Goal: Task Accomplishment & Management: Complete application form

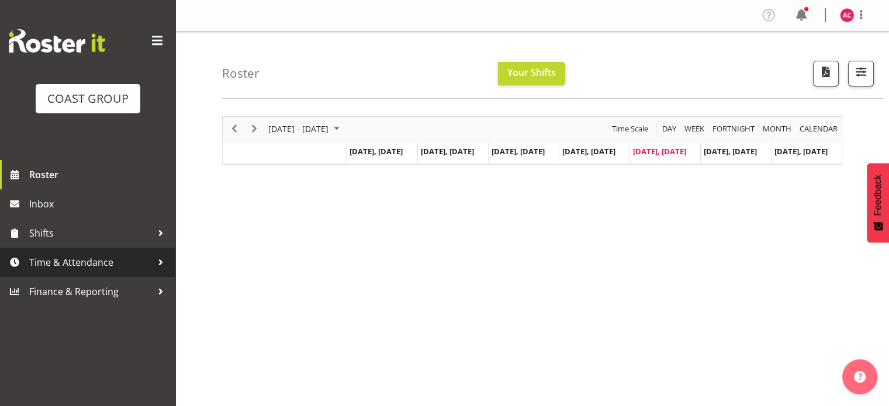
click at [65, 261] on span "Time & Attendance" at bounding box center [90, 263] width 123 height 18
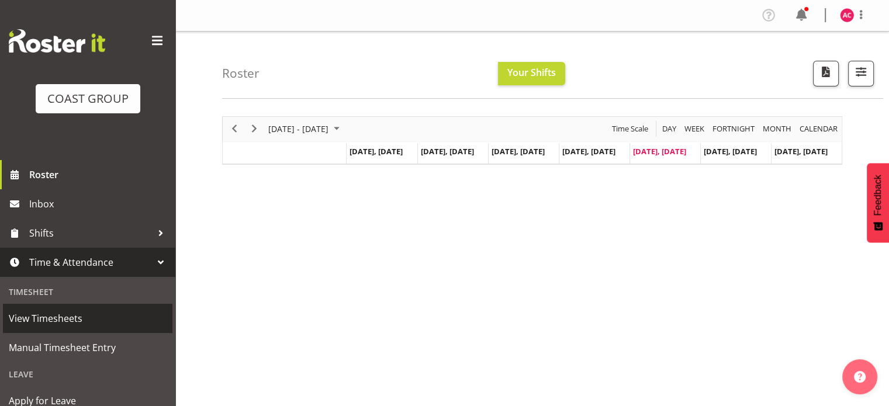
click at [61, 318] on span "View Timesheets" at bounding box center [88, 319] width 158 height 18
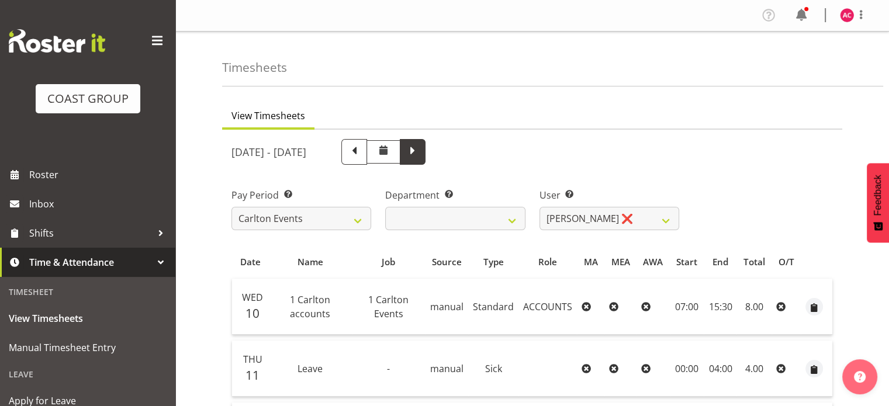
click at [420, 150] on span at bounding box center [412, 150] width 15 height 15
select select
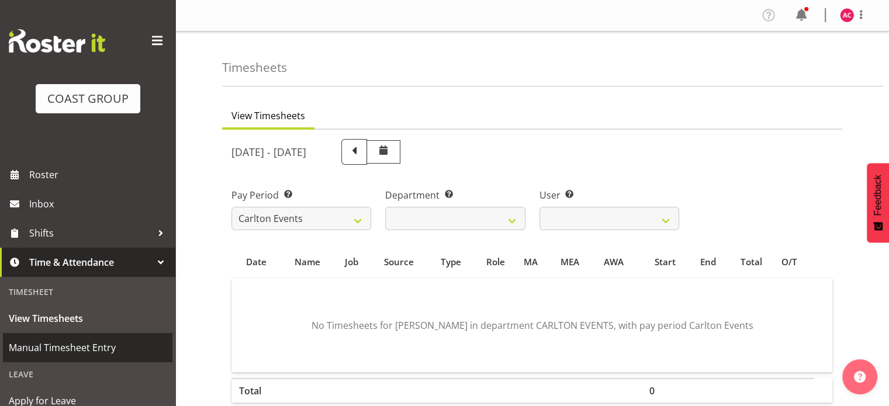
click at [64, 348] on span "Manual Timesheet Entry" at bounding box center [88, 348] width 158 height 18
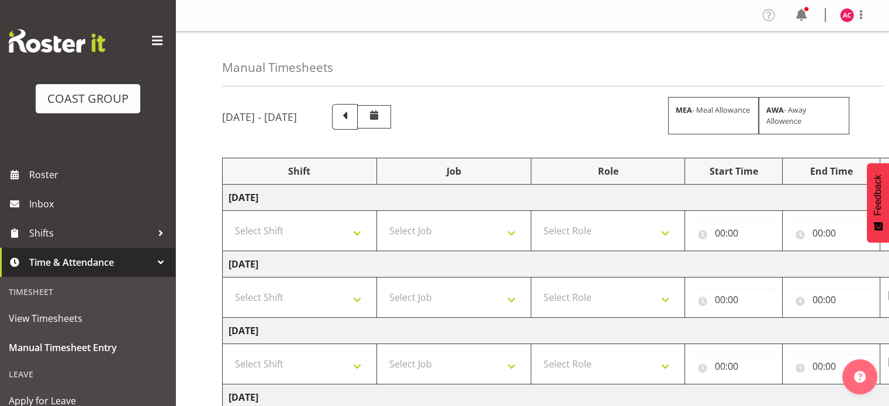
click at [150, 37] on span at bounding box center [157, 41] width 19 height 19
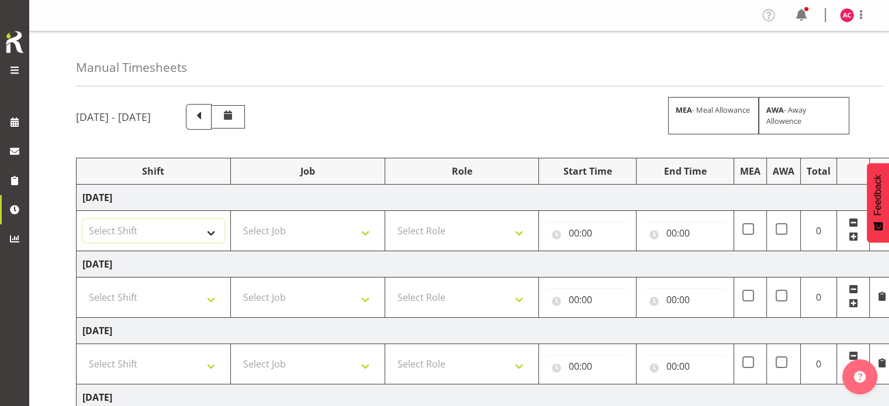
click at [209, 227] on select "Select Shift 1 Carlton Events 1 Carlton accounts ADHB Allen Brewster site Insta…" at bounding box center [153, 230] width 142 height 23
select select "47171"
click at [82, 219] on select "Select Shift 1 Carlton Events 1 Carlton accounts ADHB Allen Brewster site Insta…" at bounding box center [153, 230] width 142 height 23
click at [193, 297] on select "Select Shift 1 Carlton Events 1 Carlton accounts ADHB Allen Brewster site Insta…" at bounding box center [153, 297] width 142 height 23
click at [199, 293] on select "Select Shift 1 Carlton Events 1 Carlton accounts ADHB Allen Brewster site Insta…" at bounding box center [153, 297] width 142 height 23
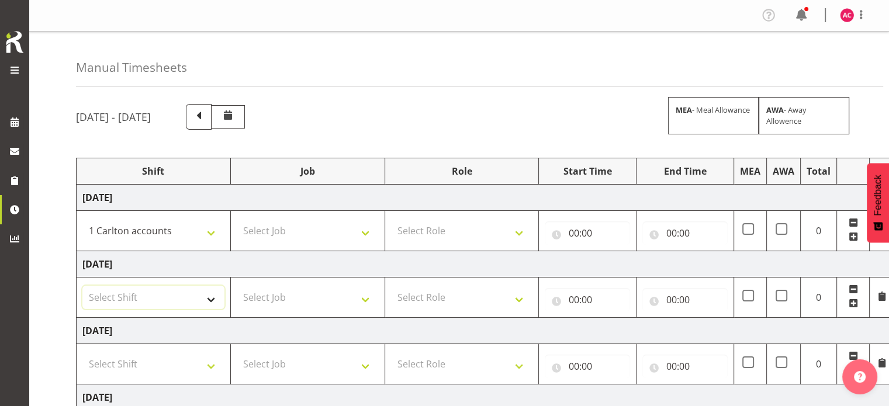
click at [212, 300] on select "Select Shift 1 Carlton Events 1 Carlton accounts ADHB Allen Brewster site Insta…" at bounding box center [153, 297] width 142 height 23
select select "47171"
click at [82, 286] on select "Select Shift 1 Carlton Events 1 Carlton accounts ADHB Allen Brewster site Insta…" at bounding box center [153, 297] width 142 height 23
click at [186, 359] on select "Select Shift 1 Carlton Events 1 Carlton accounts ADHB Allen Brewster site Insta…" at bounding box center [153, 363] width 142 height 23
select select "47171"
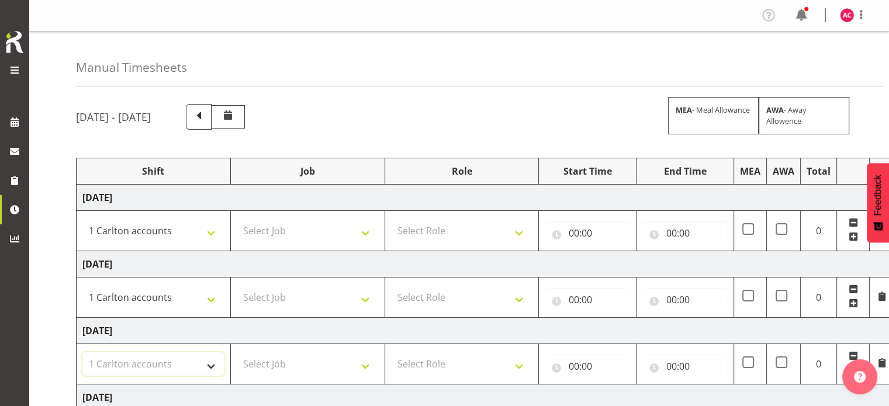
click at [82, 352] on select "Select Shift 1 Carlton Events 1 Carlton accounts ADHB Allen Brewster site Insta…" at bounding box center [153, 363] width 142 height 23
drag, startPoint x: 320, startPoint y: 234, endPoint x: 318, endPoint y: 223, distance: 11.2
click at [320, 234] on select "Select Job 1 Carlton Events 1 Carlton Hamilton 1 Carlton Wellington 1 EHS WAREH…" at bounding box center [308, 230] width 142 height 23
click at [365, 232] on select "Select Job 1 Carlton Events 1 Carlton Hamilton 1 Carlton Wellington 1 EHS WAREH…" at bounding box center [308, 230] width 142 height 23
select select "7030"
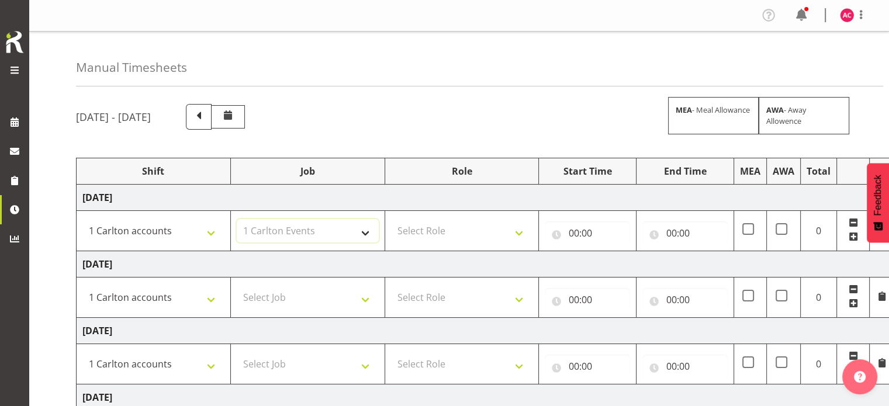
click at [237, 219] on select "Select Job 1 Carlton Events 1 Carlton Hamilton 1 Carlton Wellington 1 EHS WAREH…" at bounding box center [308, 230] width 142 height 23
drag, startPoint x: 349, startPoint y: 293, endPoint x: 350, endPoint y: 286, distance: 7.6
click at [349, 293] on select "Select Job 1 Carlton Events 1 Carlton Hamilton 1 Carlton Wellington 1 EHS WAREH…" at bounding box center [308, 297] width 142 height 23
click at [362, 294] on select "Select Job 1 Carlton Events 1 Carlton Hamilton 1 Carlton Wellington 1 EHS WAREH…" at bounding box center [308, 297] width 142 height 23
click at [358, 297] on select "Select Job 1 Carlton Events 1 Carlton Hamilton 1 Carlton Wellington 1 EHS WAREH…" at bounding box center [308, 297] width 142 height 23
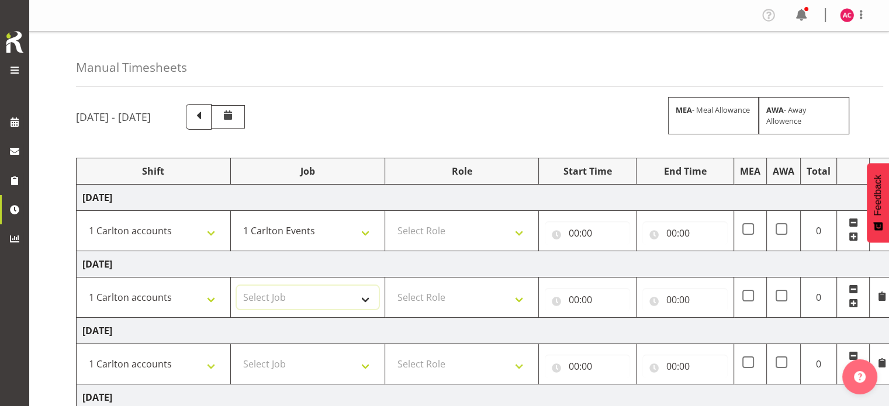
select select "7030"
click at [237, 286] on select "Select Job 1 Carlton Events 1 Carlton Hamilton 1 Carlton Wellington 1 EHS WAREH…" at bounding box center [308, 297] width 142 height 23
click at [365, 367] on select "Select Job 1 Carlton Events 1 Carlton Hamilton 1 Carlton Wellington 1 EHS WAREH…" at bounding box center [308, 363] width 142 height 23
select select "7030"
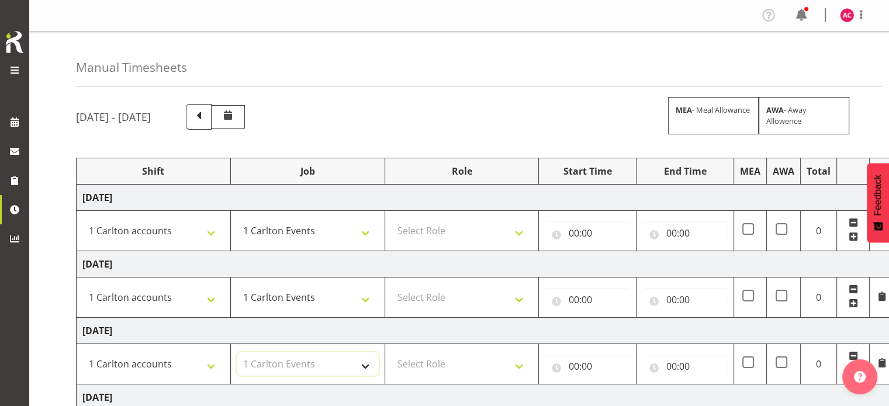
click at [237, 352] on select "Select Job 1 Carlton Events 1 Carlton Hamilton 1 Carlton Wellington 1 EHS WAREH…" at bounding box center [308, 363] width 142 height 23
click at [456, 231] on select "Select Role ACCOUNTS" at bounding box center [462, 230] width 142 height 23
click at [447, 257] on td "Thursday 18th September 2025" at bounding box center [486, 264] width 818 height 26
click at [444, 239] on select "Select Role ACCOUNTS" at bounding box center [462, 230] width 142 height 23
select select "204"
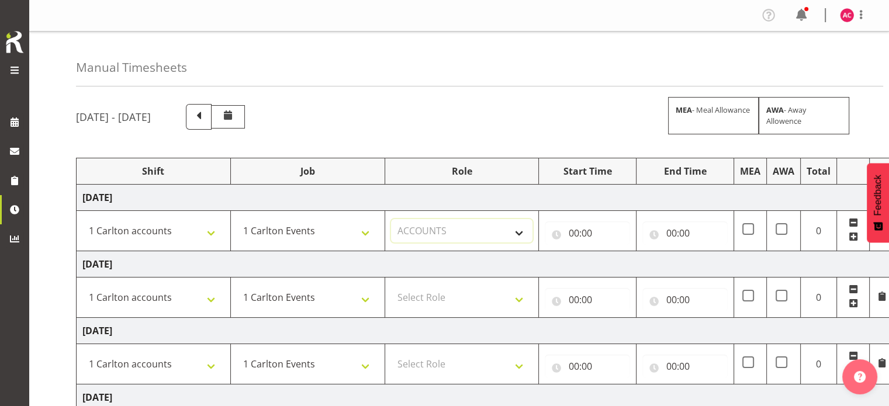
click at [391, 219] on select "Select Role ACCOUNTS" at bounding box center [462, 230] width 142 height 23
click at [449, 296] on select "Select Role ACCOUNTS" at bounding box center [462, 297] width 142 height 23
select select "204"
click at [391, 286] on select "Select Role ACCOUNTS" at bounding box center [462, 297] width 142 height 23
click at [449, 355] on select "Select Role ACCOUNTS" at bounding box center [462, 363] width 142 height 23
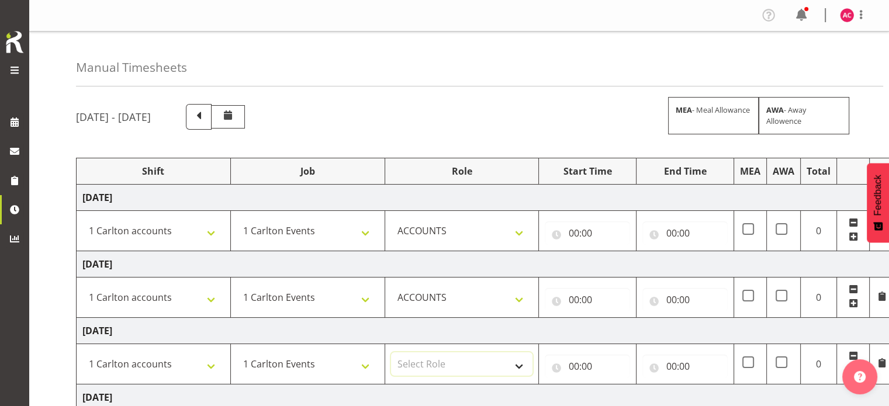
select select "204"
click at [391, 352] on select "Select Role ACCOUNTS" at bounding box center [462, 363] width 142 height 23
click at [577, 231] on input "00:00" at bounding box center [587, 233] width 85 height 23
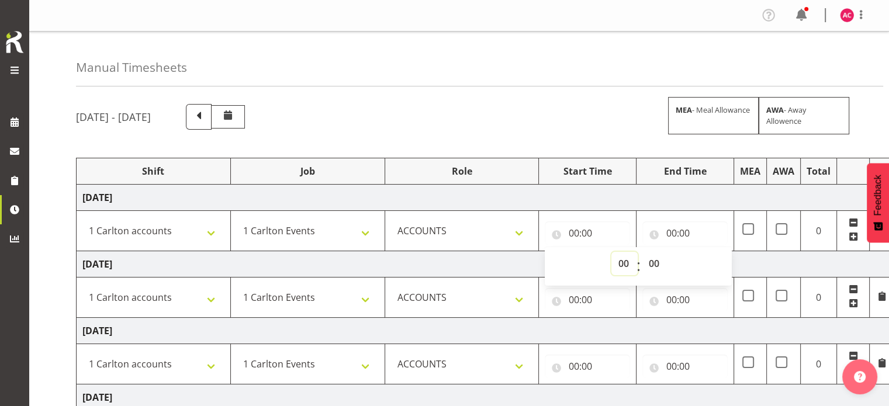
click at [615, 264] on select "00 01 02 03 04 05 06 07 08 09 10 11 12 13 14 15 16 17 18 19 20 21 22 23" at bounding box center [624, 263] width 26 height 23
select select "12"
click at [611, 252] on select "00 01 02 03 04 05 06 07 08 09 10 11 12 13 14 15 16 17 18 19 20 21 22 23" at bounding box center [624, 263] width 26 height 23
type input "12:00"
select select "30"
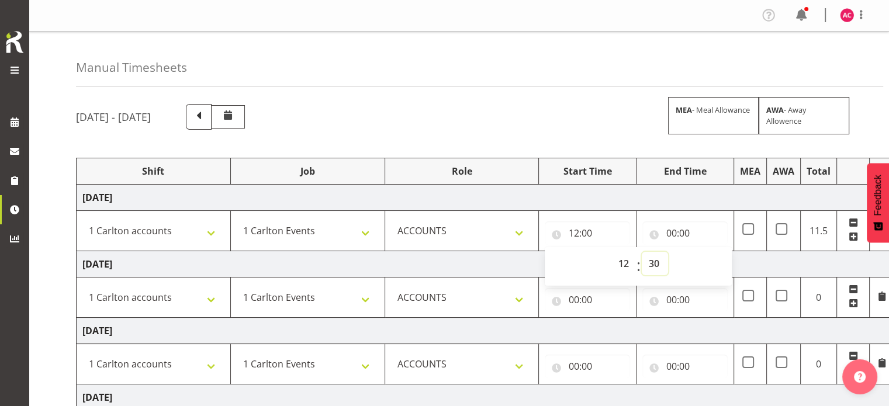
type input "12:30"
click at [652, 264] on select "00 01 02 03 04 05 06 07 08 09 10 11 12 13 14 15 16 17 18 19 20 21 22 23 24 25 2…" at bounding box center [655, 263] width 26 height 23
select select "0"
type input "12:00"
click at [681, 231] on input "00:00" at bounding box center [684, 233] width 85 height 23
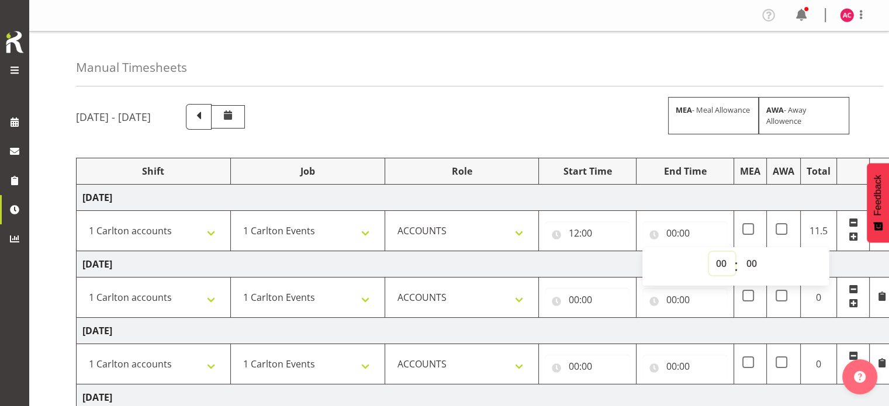
click at [715, 264] on select "00 01 02 03 04 05 06 07 08 09 10 11 12 13 14 15 16 17 18 19 20 21 22 23" at bounding box center [722, 263] width 26 height 23
select select "16"
click at [709, 252] on select "00 01 02 03 04 05 06 07 08 09 10 11 12 13 14 15 16 17 18 19 20 21 22 23" at bounding box center [722, 263] width 26 height 23
type input "16:00"
select select "30"
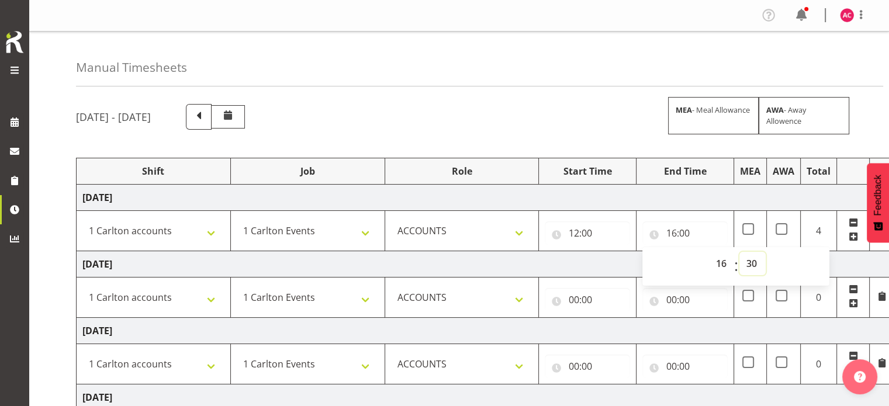
type input "16:30"
click at [624, 135] on div "September 17th - September 23rd 2025 MEA - Meal Allowance AWA - Away Allowence …" at bounding box center [482, 405] width 813 height 621
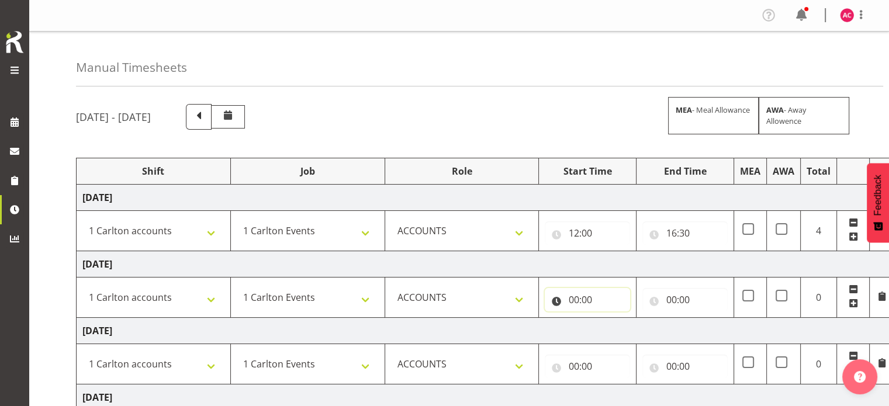
click at [587, 299] on input "00:00" at bounding box center [587, 299] width 85 height 23
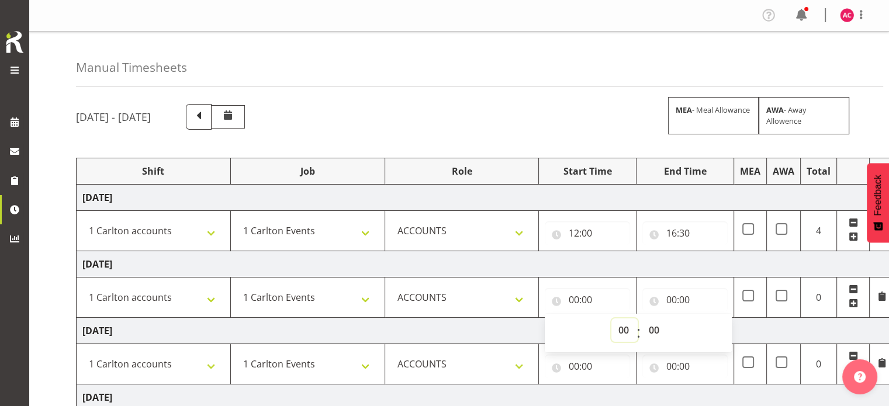
click at [619, 329] on select "00 01 02 03 04 05 06 07 08 09 10 11 12 13 14 15 16 17 18 19 20 21 22 23" at bounding box center [624, 330] width 26 height 23
select select "12"
type input "12:00"
click at [680, 296] on input "00:00" at bounding box center [684, 299] width 85 height 23
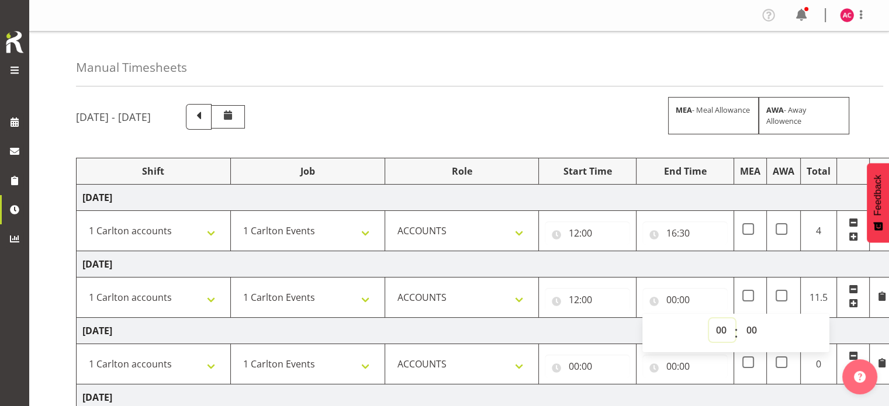
click at [716, 329] on select "00 01 02 03 04 05 06 07 08 09 10 11 12 13 14 15 16 17 18 19 20 21 22 23" at bounding box center [722, 330] width 26 height 23
select select "16"
click at [709, 319] on select "00 01 02 03 04 05 06 07 08 09 10 11 12 13 14 15 16 17 18 19 20 21 22 23" at bounding box center [722, 330] width 26 height 23
type input "16:00"
select select "30"
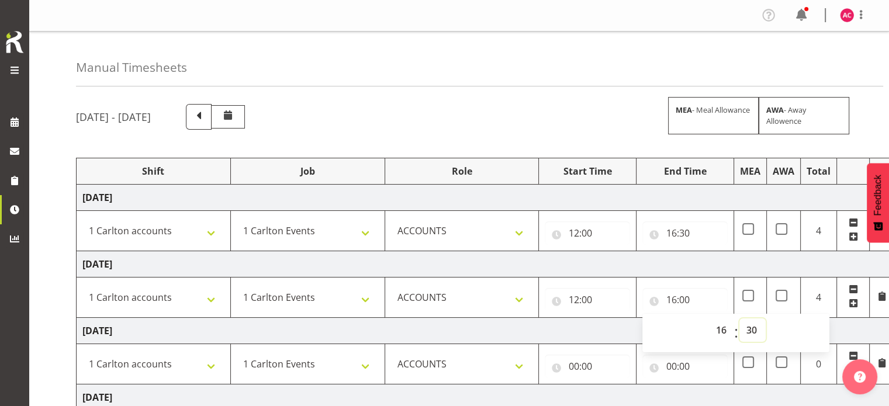
type input "16:30"
click at [638, 258] on td "Thursday 18th September 2025" at bounding box center [486, 264] width 818 height 26
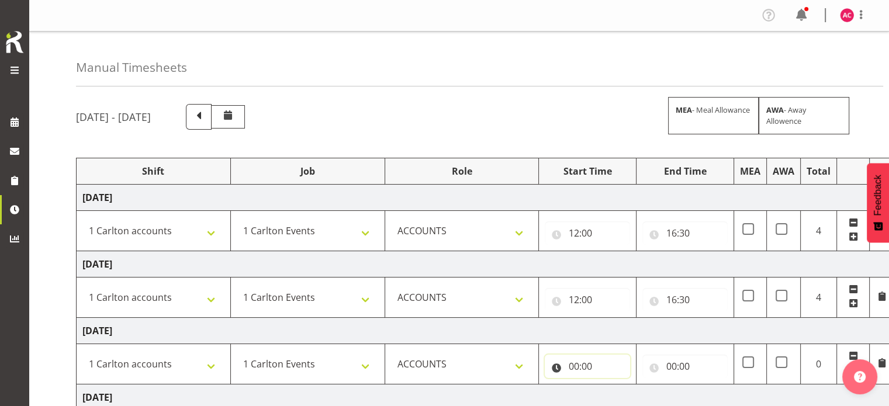
click at [593, 370] on input "00:00" at bounding box center [587, 366] width 85 height 23
click at [612, 395] on select "00 01 02 03 04 05 06 07 08 09 10 11 12 13 14 15 16 17 18 19 20 21 22 23" at bounding box center [624, 396] width 26 height 23
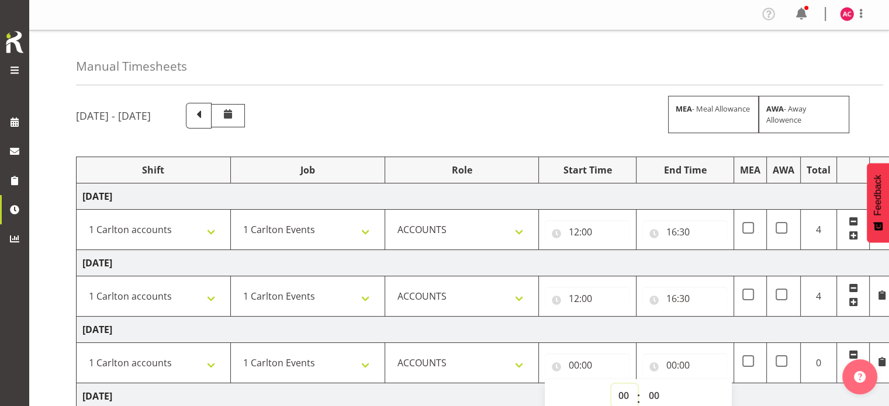
select select "12"
click at [611, 384] on select "00 01 02 03 04 05 06 07 08 09 10 11 12 13 14 15 16 17 18 19 20 21 22 23" at bounding box center [624, 395] width 26 height 23
type input "12:00"
click at [666, 361] on input "00:00" at bounding box center [684, 365] width 85 height 23
click at [713, 390] on select "00 01 02 03 04 05 06 07 08 09 10 11 12 13 14 15 16 17 18 19 20 21 22 23" at bounding box center [722, 395] width 26 height 23
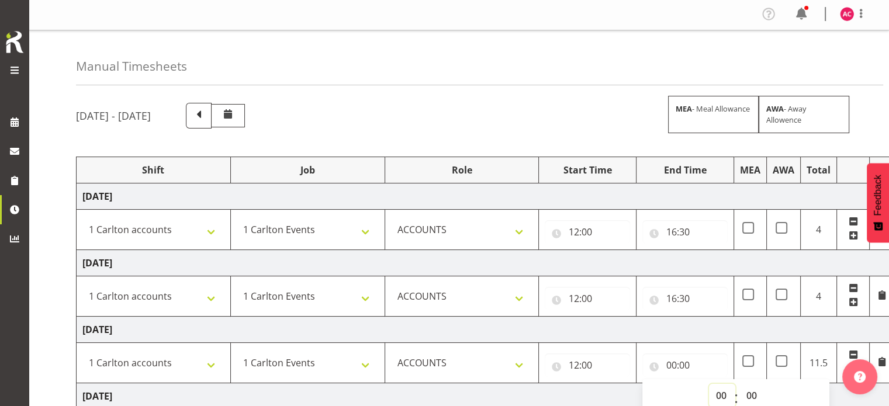
select select "16"
click at [709, 384] on select "00 01 02 03 04 05 06 07 08 09 10 11 12 13 14 15 16 17 18 19 20 21 22 23" at bounding box center [722, 395] width 26 height 23
type input "16:00"
select select "30"
type input "16:30"
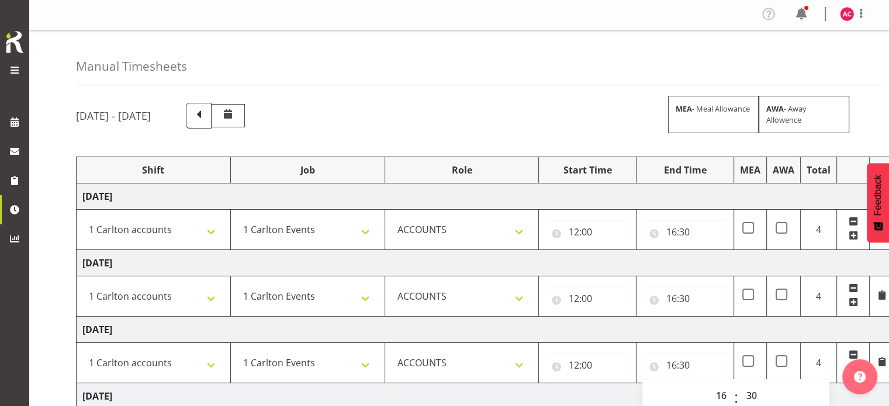
click at [660, 328] on td "Friday 19th September 2025" at bounding box center [486, 330] width 818 height 26
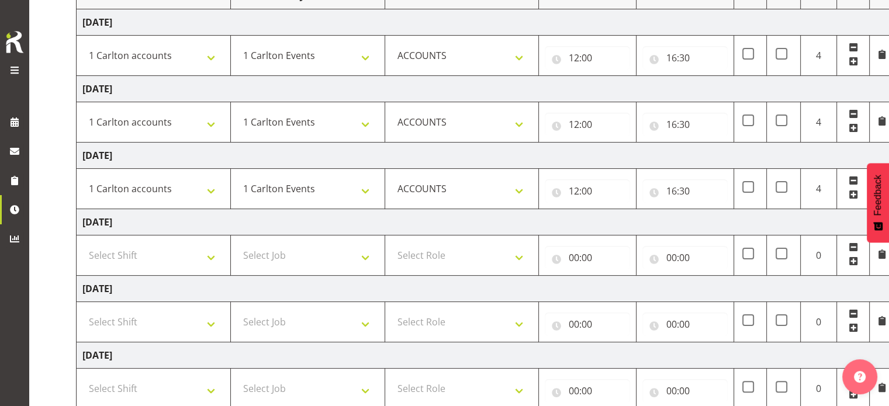
click at [851, 245] on span at bounding box center [853, 247] width 9 height 9
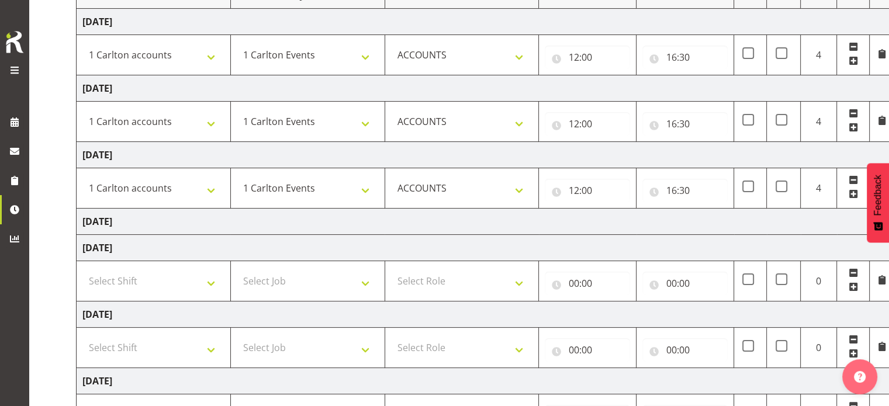
click at [850, 268] on span at bounding box center [853, 272] width 9 height 9
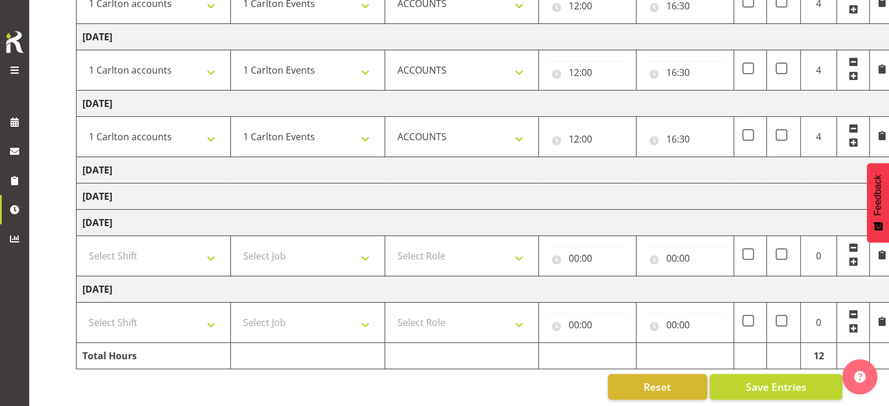
scroll to position [236, 0]
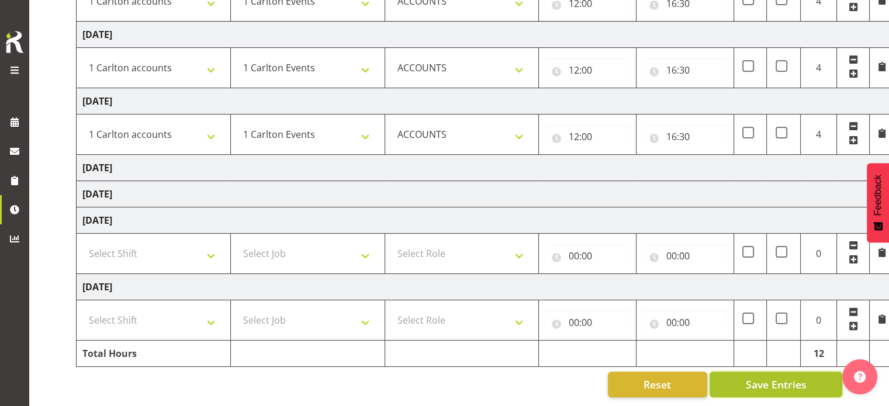
click at [764, 377] on span "Save Entries" at bounding box center [775, 384] width 61 height 15
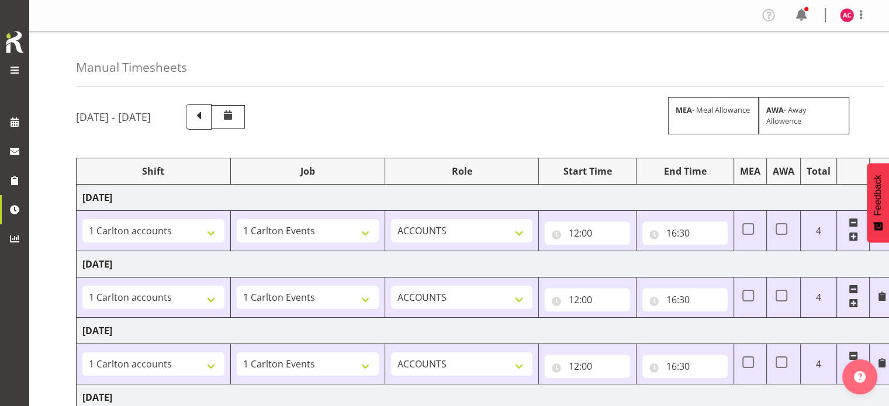
scroll to position [0, 0]
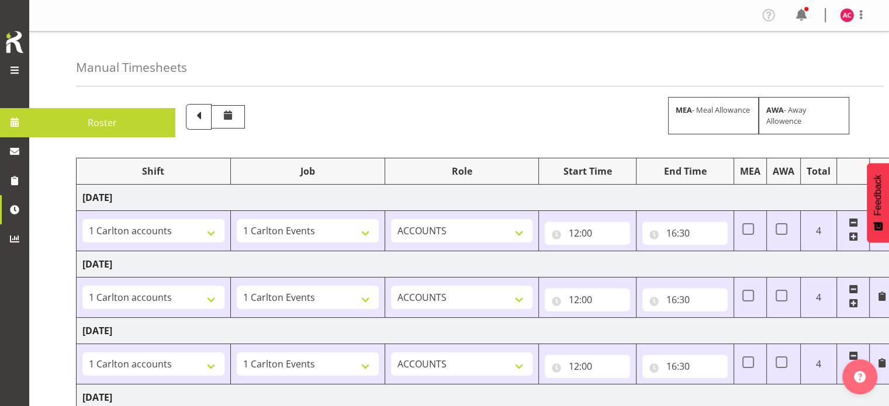
click at [12, 67] on span at bounding box center [15, 70] width 14 height 14
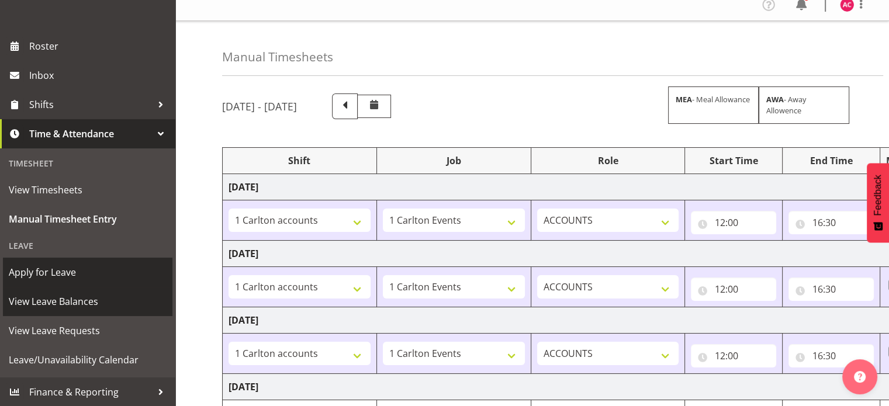
scroll to position [11, 0]
click at [76, 299] on span "View Leave Balances" at bounding box center [88, 302] width 158 height 18
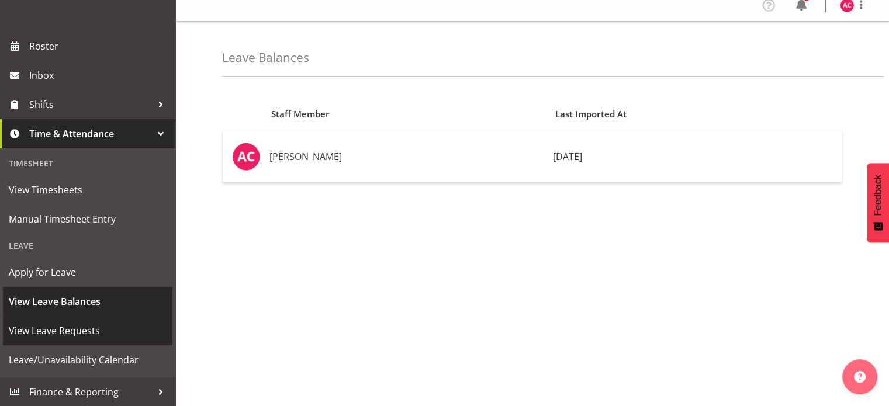
scroll to position [11, 0]
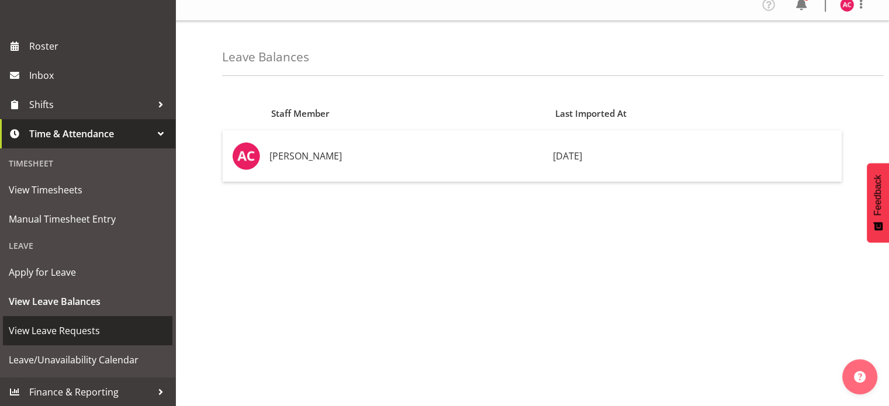
click at [70, 331] on span "View Leave Requests" at bounding box center [88, 331] width 158 height 18
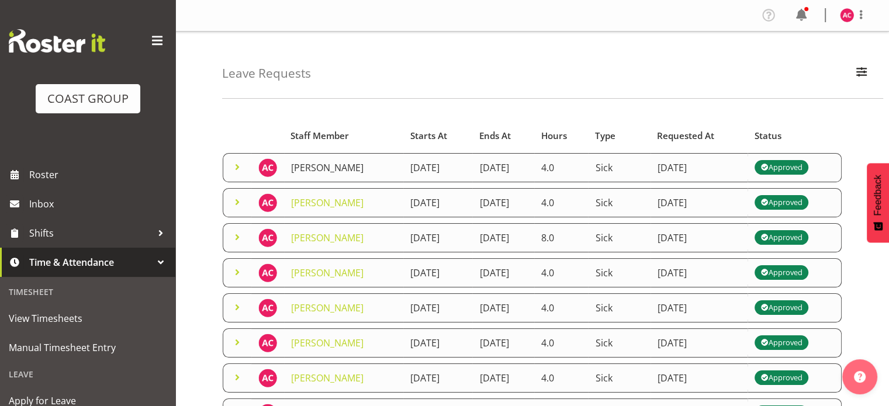
click at [308, 168] on link "[PERSON_NAME]" at bounding box center [327, 167] width 72 height 13
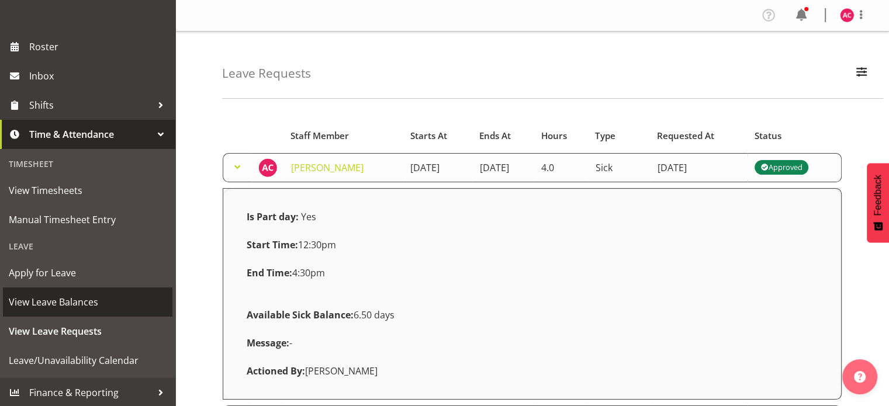
scroll to position [129, 0]
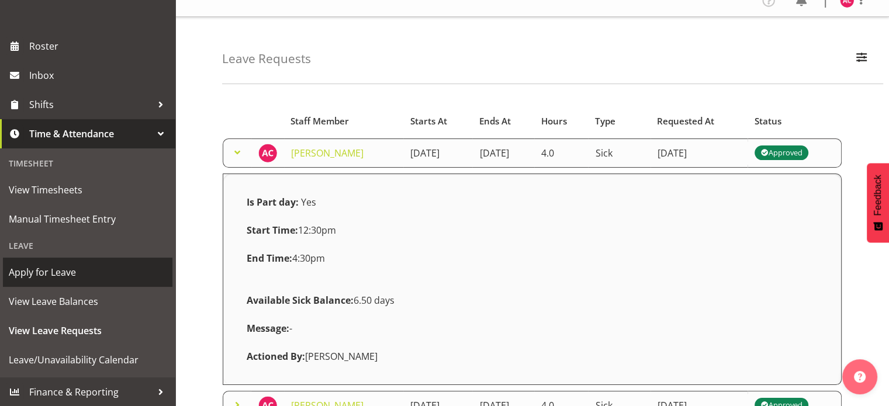
click at [75, 272] on span "Apply for Leave" at bounding box center [88, 273] width 158 height 18
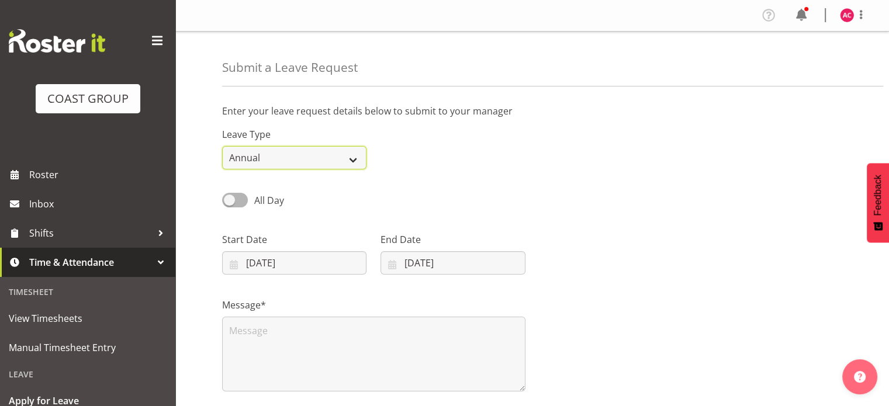
click at [355, 158] on select "Annual Sick Leave Without Pay Bereavement Domestic Violence Parental Jury Servi…" at bounding box center [294, 157] width 144 height 23
select select "Sick"
click at [222, 146] on select "Annual Sick Leave Without Pay Bereavement Domestic Violence Parental Jury Servi…" at bounding box center [294, 157] width 144 height 23
click at [228, 200] on span at bounding box center [235, 200] width 26 height 15
click at [228, 200] on input "All Day" at bounding box center [226, 200] width 8 height 8
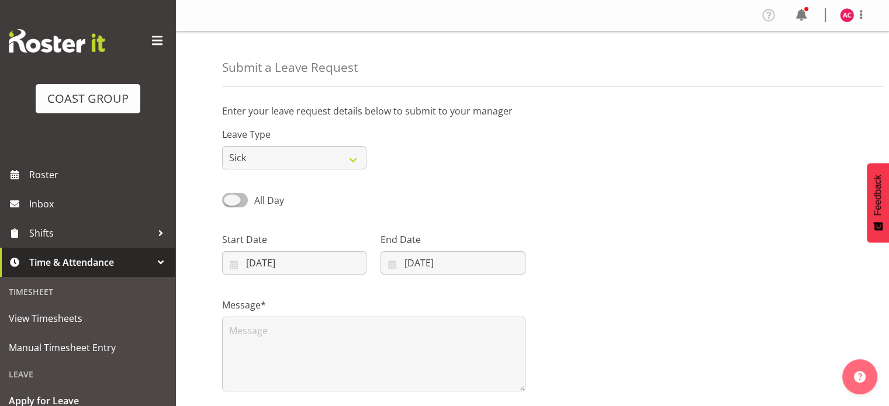
checkbox input "true"
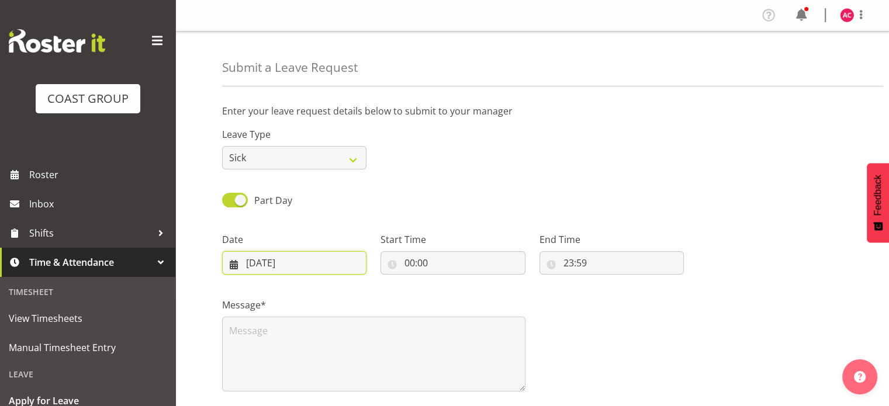
click at [317, 264] on input "19/09/2025" at bounding box center [294, 262] width 144 height 23
click at [317, 261] on input "19/09/2025" at bounding box center [294, 262] width 144 height 23
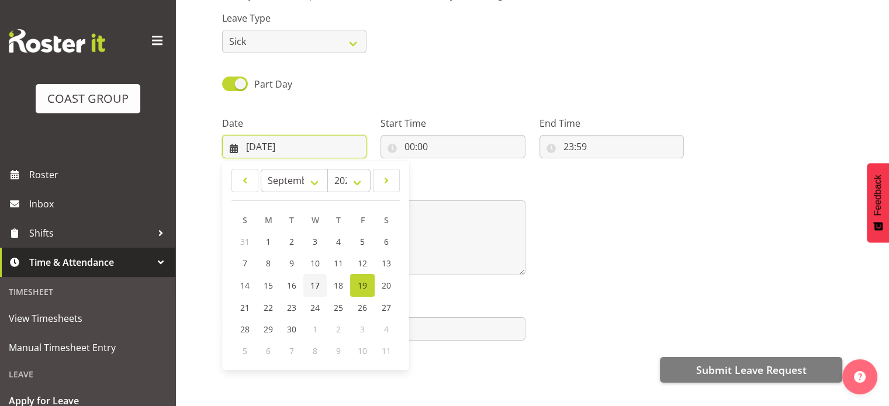
scroll to position [117, 0]
click at [313, 282] on span "17" at bounding box center [314, 284] width 9 height 11
type input "17/09/2025"
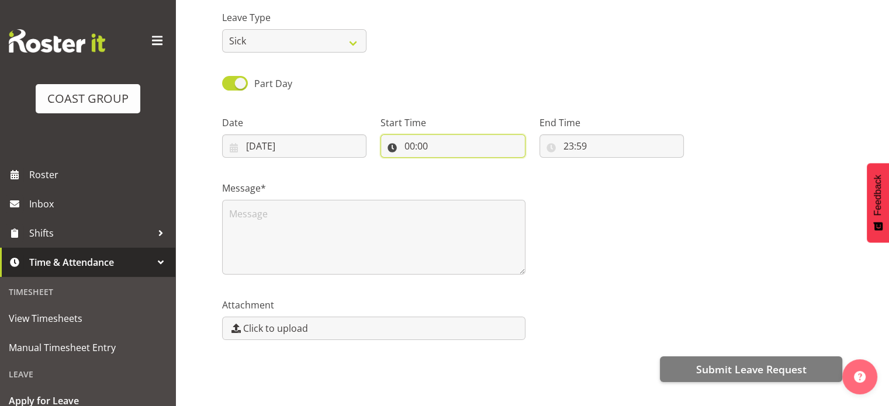
click at [416, 148] on input "00:00" at bounding box center [452, 145] width 144 height 23
click at [451, 175] on select "00 01 02 03 04 05 06 07 08 09 10 11 12 13 14 15 16 17 18 19 20 21 22 23" at bounding box center [460, 176] width 26 height 23
select select "8"
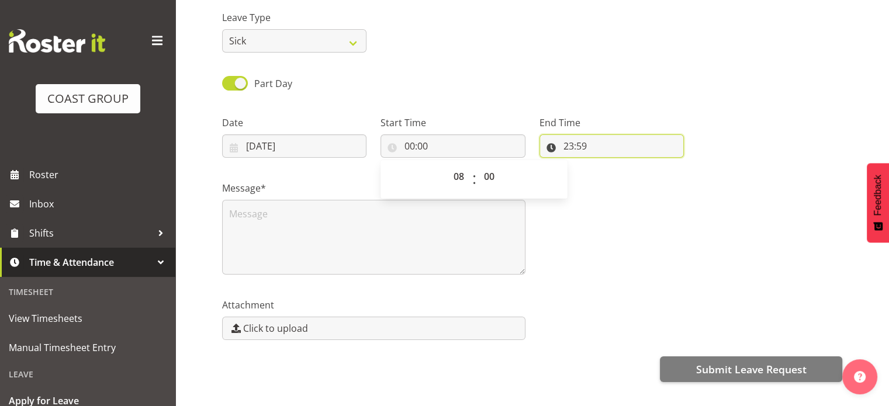
type input "08:00"
click at [566, 147] on input "23:59" at bounding box center [611, 145] width 144 height 23
click at [614, 177] on select "00 01 02 03 04 05 06 07 08 09 10 11 12 13 14 15 16 17 18 19 20 21 22 23" at bounding box center [619, 176] width 26 height 23
select select "12"
click at [606, 165] on select "00 01 02 03 04 05 06 07 08 09 10 11 12 13 14 15 16 17 18 19 20 21 22 23" at bounding box center [619, 176] width 26 height 23
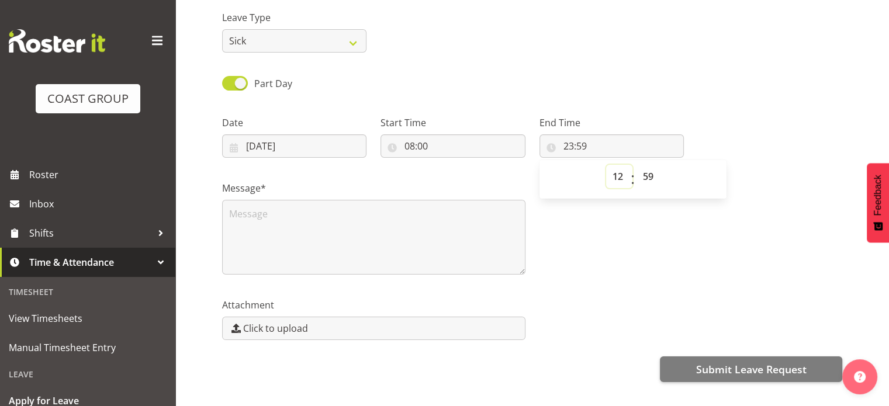
type input "12:59"
select select "0"
type input "12:00"
click at [622, 286] on div "Attachment Click to upload" at bounding box center [532, 314] width 634 height 65
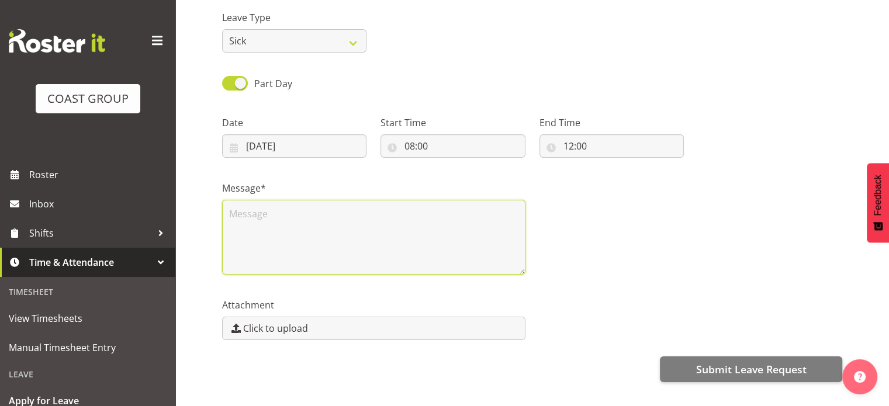
click at [252, 212] on textarea at bounding box center [373, 237] width 303 height 75
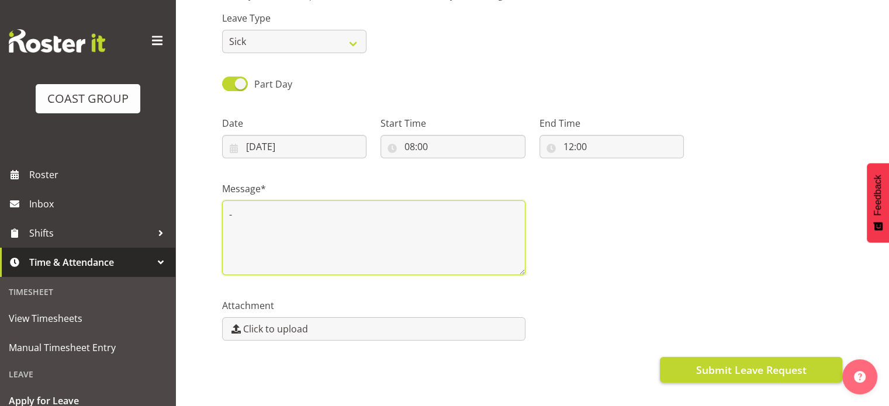
type textarea "-"
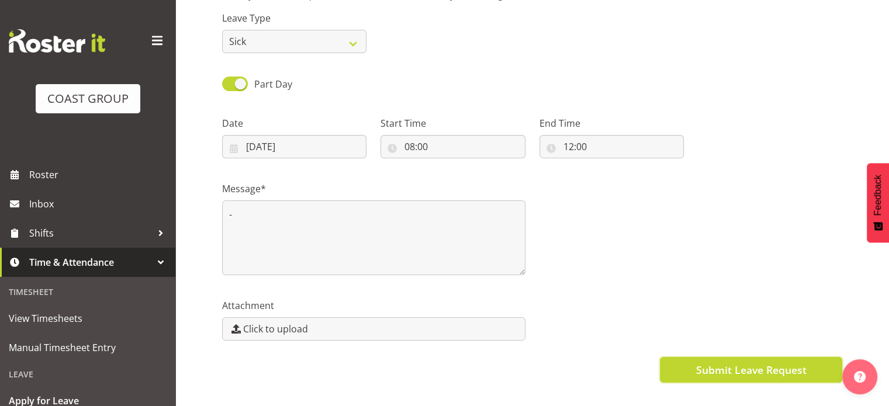
click at [733, 369] on span "Submit Leave Request" at bounding box center [750, 369] width 110 height 15
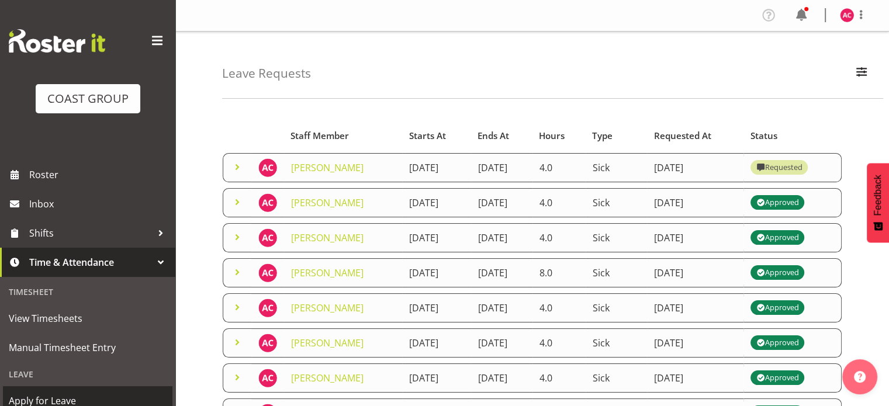
drag, startPoint x: 51, startPoint y: 400, endPoint x: 56, endPoint y: 396, distance: 6.2
click at [51, 400] on span "Apply for Leave" at bounding box center [88, 401] width 158 height 18
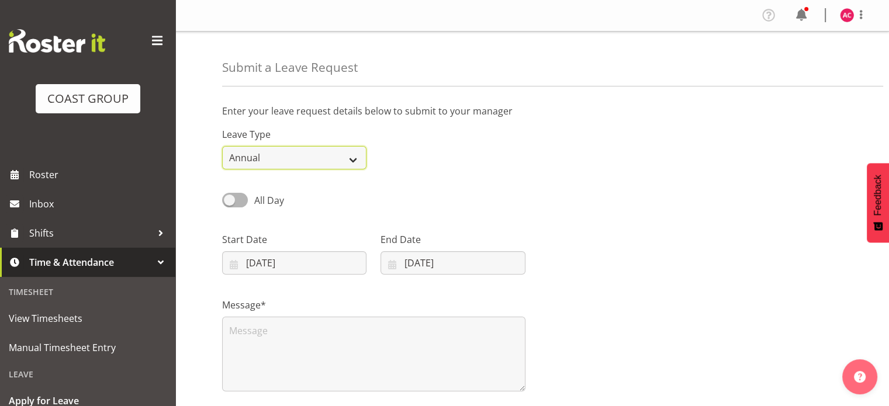
click at [316, 158] on select "Annual Sick Leave Without Pay Bereavement Domestic Violence Parental Jury Servi…" at bounding box center [294, 157] width 144 height 23
select select "Sick"
click at [222, 146] on select "Annual Sick Leave Without Pay Bereavement Domestic Violence Parental Jury Servi…" at bounding box center [294, 157] width 144 height 23
click at [230, 200] on span at bounding box center [235, 200] width 26 height 15
click at [230, 200] on input "All Day" at bounding box center [226, 200] width 8 height 8
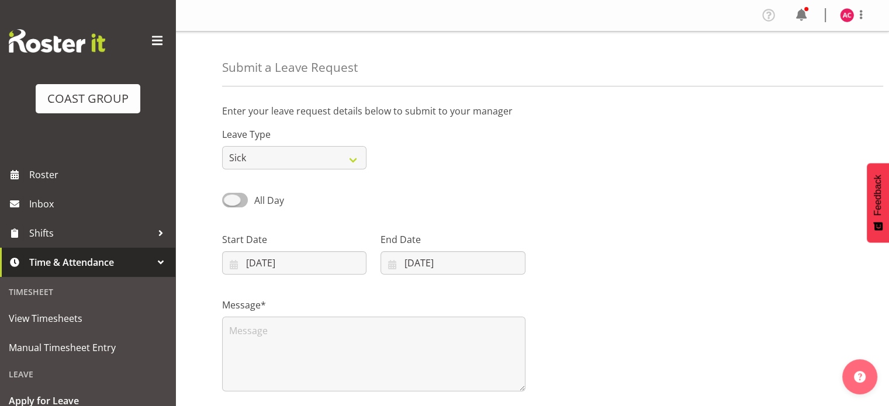
checkbox input "true"
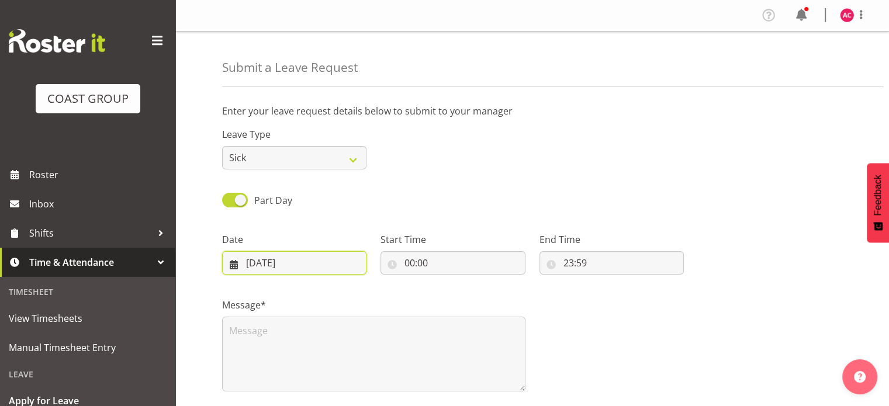
click at [269, 264] on input "19/09/2025" at bounding box center [294, 262] width 144 height 23
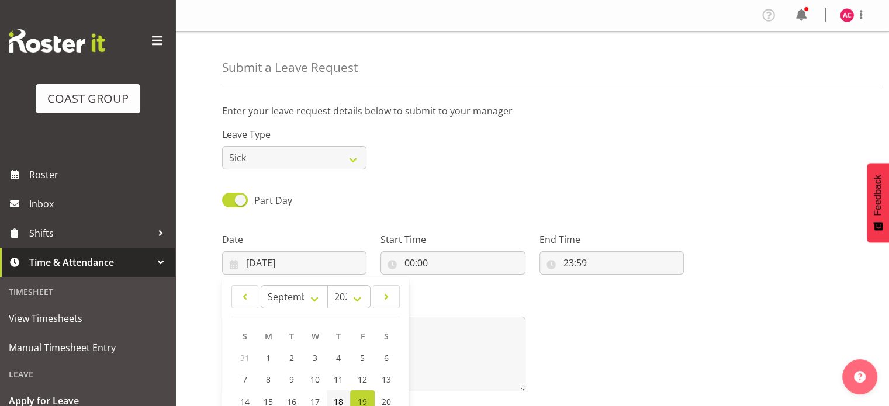
click at [345, 399] on link "18" at bounding box center [338, 401] width 23 height 23
type input "18/09/2025"
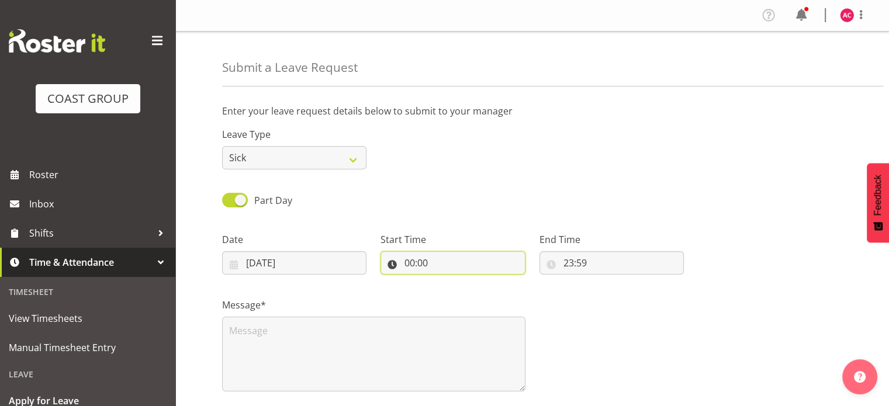
click at [405, 259] on input "00:00" at bounding box center [452, 262] width 144 height 23
click at [454, 295] on select "00 01 02 03 04 05 06 07 08 09 10 11 12 13 14 15 16 17 18 19 20 21 22 23" at bounding box center [460, 293] width 26 height 23
select select "8"
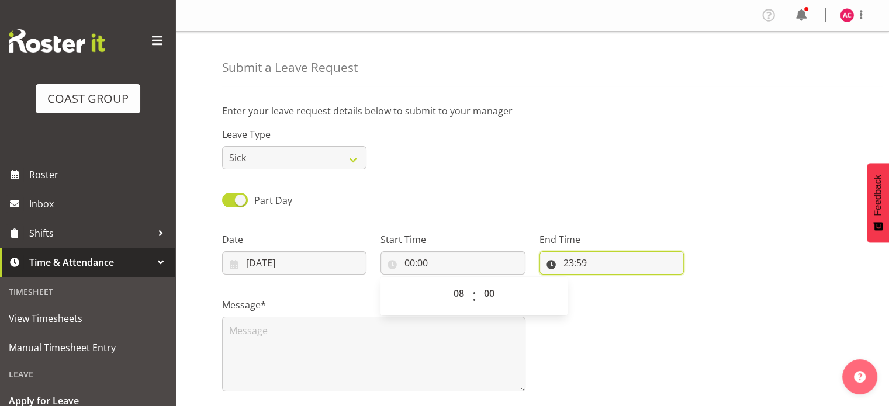
type input "08:00"
click at [566, 261] on input "23:59" at bounding box center [611, 262] width 144 height 23
click at [618, 294] on select "00 01 02 03 04 05 06 07 08 09 10 11 12 13 14 15 16 17 18 19 20 21 22 23" at bounding box center [619, 293] width 26 height 23
select select "12"
click at [606, 282] on select "00 01 02 03 04 05 06 07 08 09 10 11 12 13 14 15 16 17 18 19 20 21 22 23" at bounding box center [619, 293] width 26 height 23
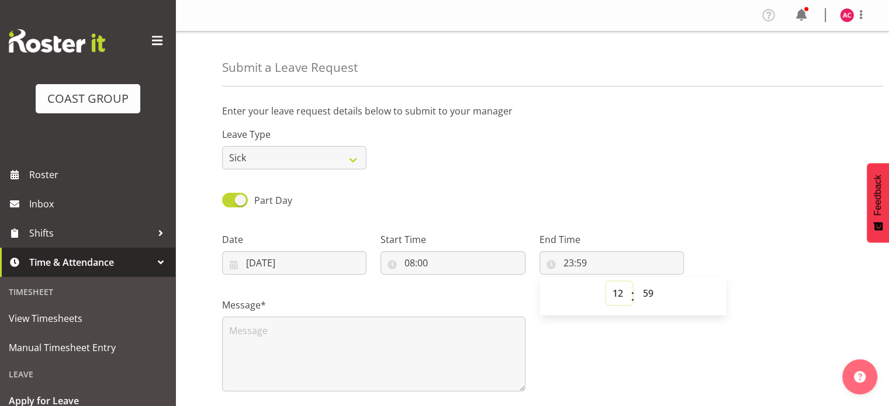
type input "12:59"
select select "0"
type input "12:00"
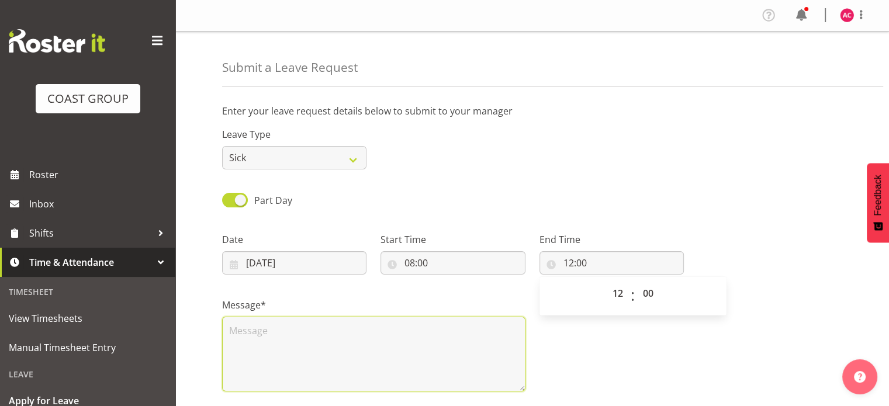
drag, startPoint x: 272, startPoint y: 342, endPoint x: 263, endPoint y: 342, distance: 9.4
click at [268, 342] on textarea at bounding box center [373, 354] width 303 height 75
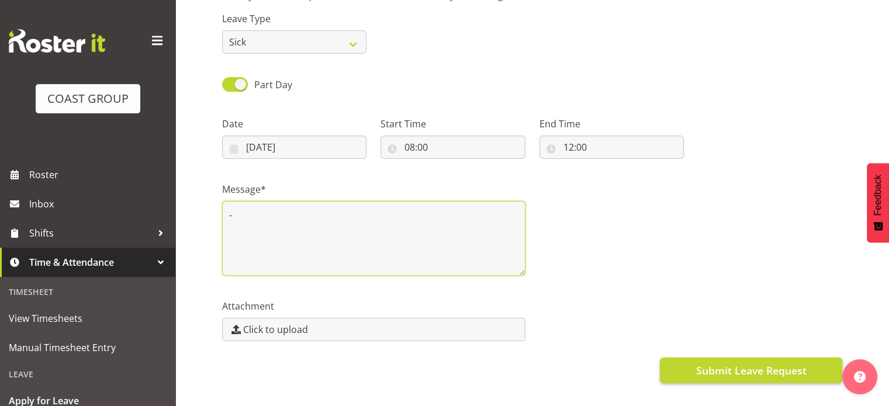
scroll to position [116, 0]
type textarea "-"
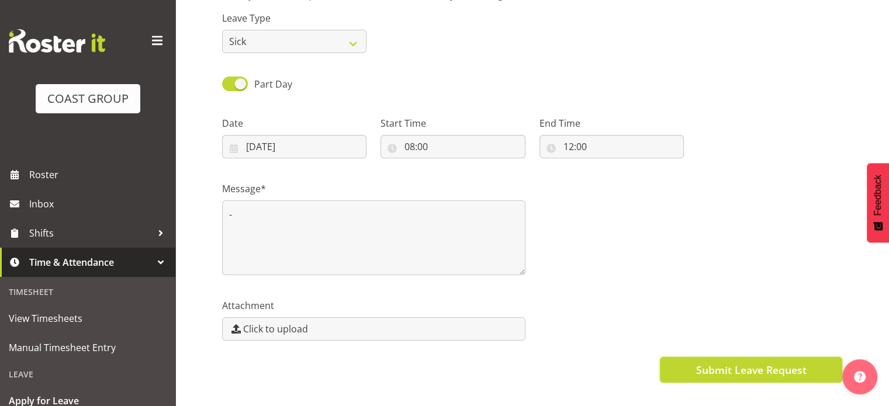
click at [755, 369] on span "Submit Leave Request" at bounding box center [750, 369] width 110 height 15
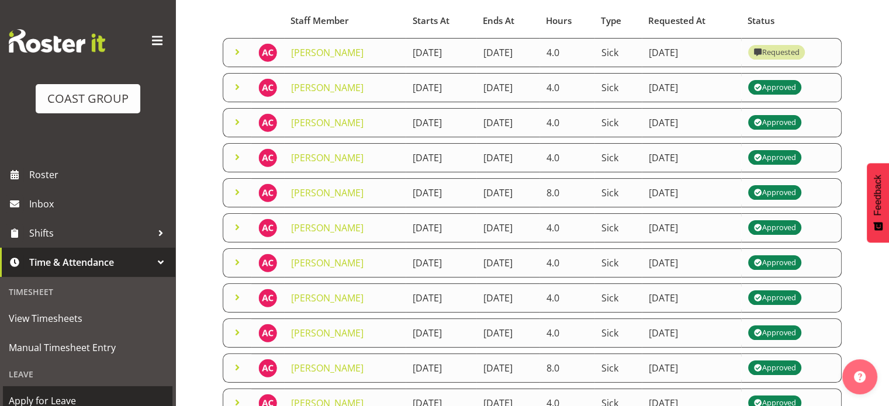
scroll to position [116, 0]
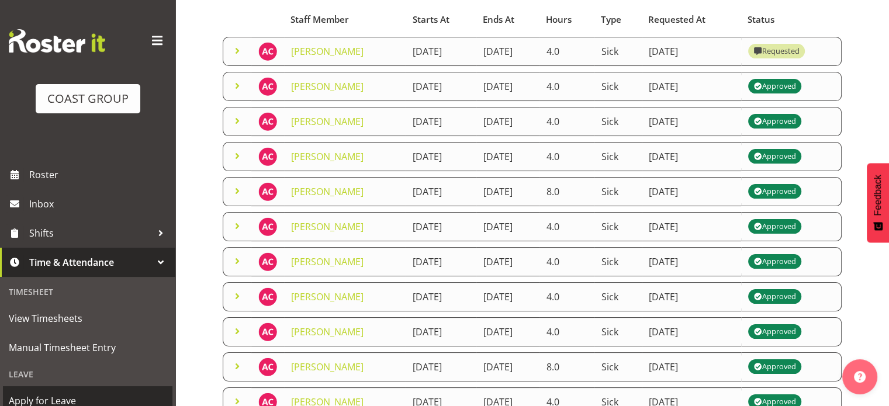
click at [63, 396] on span "Apply for Leave" at bounding box center [88, 401] width 158 height 18
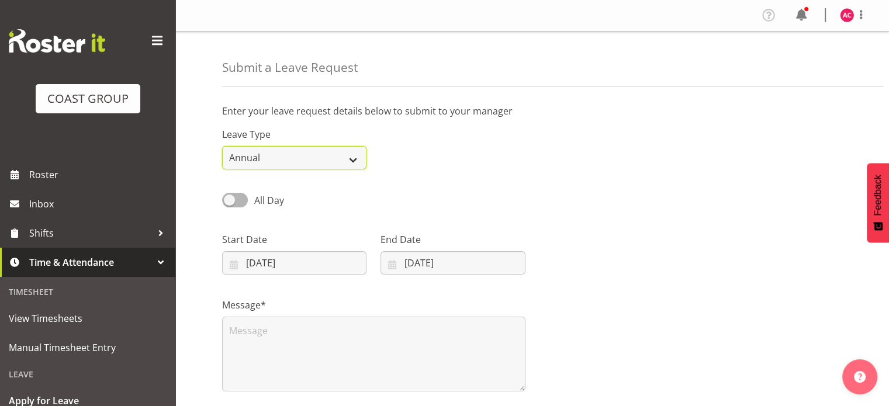
click at [323, 161] on select "Annual Sick Leave Without Pay Bereavement Domestic Violence Parental Jury Servi…" at bounding box center [294, 157] width 144 height 23
select select "Sick"
click at [222, 146] on select "Annual Sick Leave Without Pay Bereavement Domestic Violence Parental Jury Servi…" at bounding box center [294, 157] width 144 height 23
click at [222, 200] on span at bounding box center [235, 200] width 26 height 15
click at [222, 200] on input "All Day" at bounding box center [226, 200] width 8 height 8
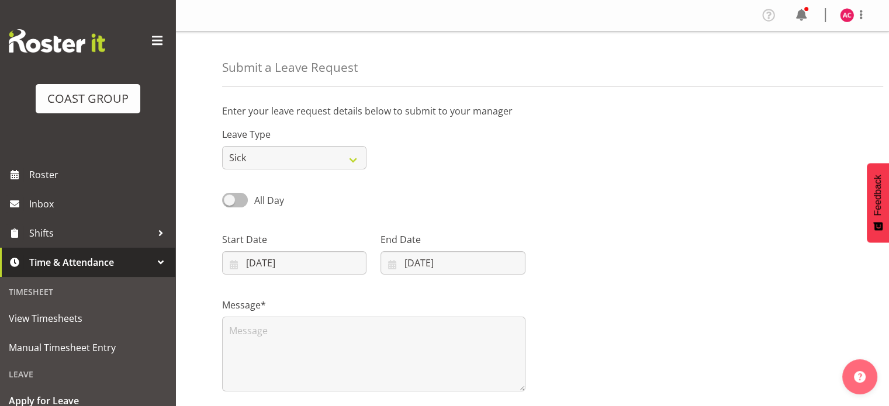
checkbox input "true"
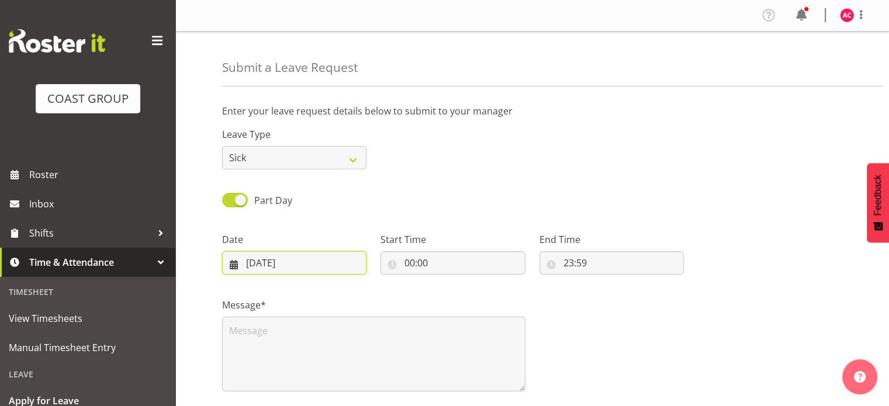
click at [250, 264] on input "19/09/2025" at bounding box center [294, 262] width 144 height 23
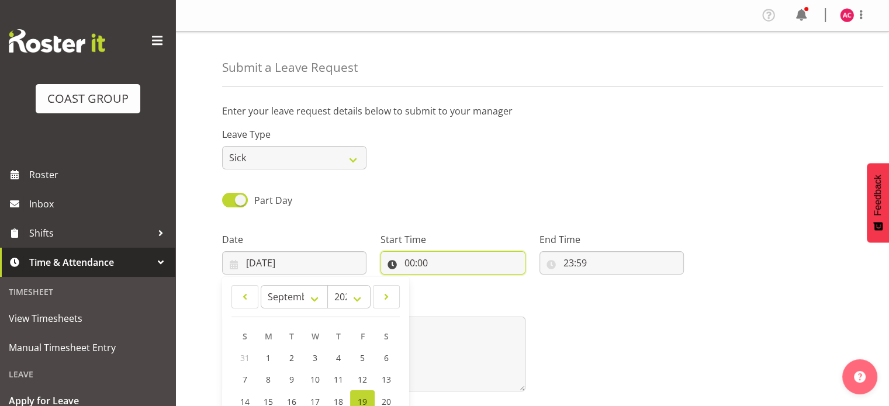
click at [410, 265] on input "00:00" at bounding box center [452, 262] width 144 height 23
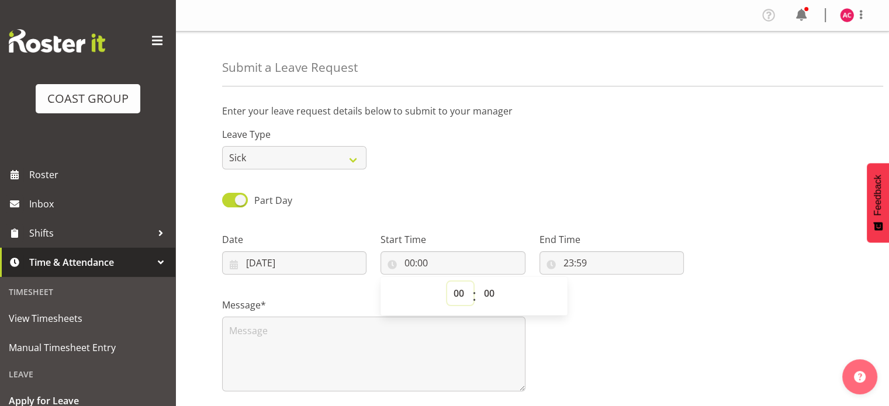
click at [461, 292] on select "00 01 02 03 04 05 06 07 08 09 10 11 12 13 14 15 16 17 18 19 20 21 22 23" at bounding box center [460, 293] width 26 height 23
select select "8"
type input "08:00"
click at [562, 266] on input "23:59" at bounding box center [611, 262] width 144 height 23
click at [614, 292] on select "00 01 02 03 04 05 06 07 08 09 10 11 12 13 14 15 16 17 18 19 20 21 22 23" at bounding box center [619, 293] width 26 height 23
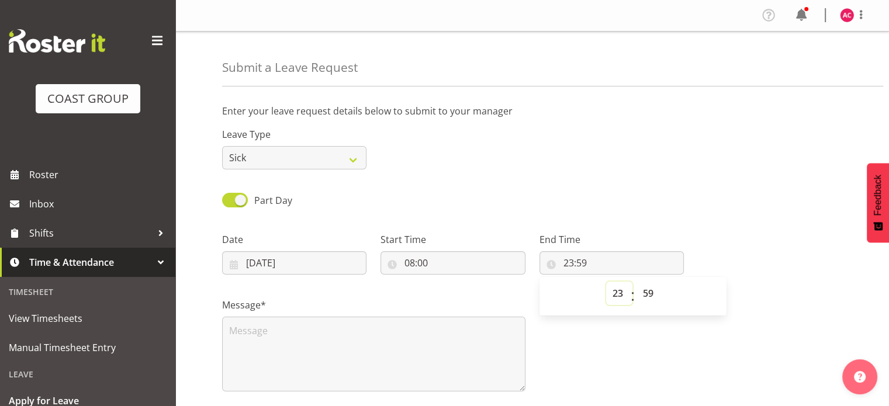
select select "12"
click at [606, 282] on select "00 01 02 03 04 05 06 07 08 09 10 11 12 13 14 15 16 17 18 19 20 21 22 23" at bounding box center [619, 293] width 26 height 23
type input "12:59"
select select "0"
type input "12:00"
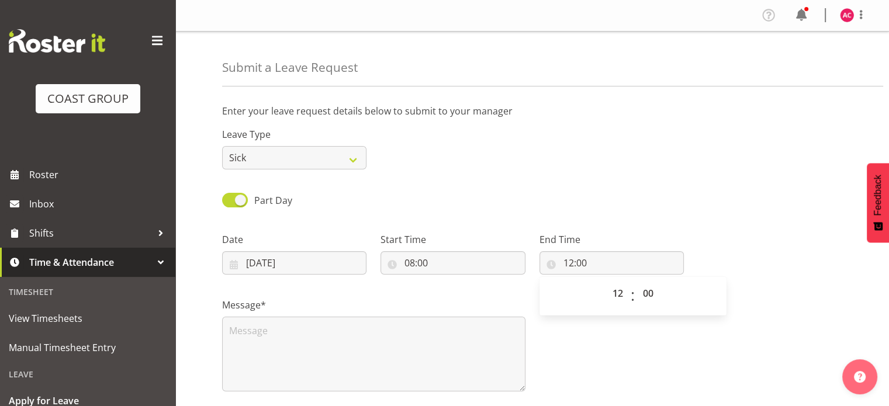
click at [755, 300] on div "Message*" at bounding box center [532, 340] width 634 height 117
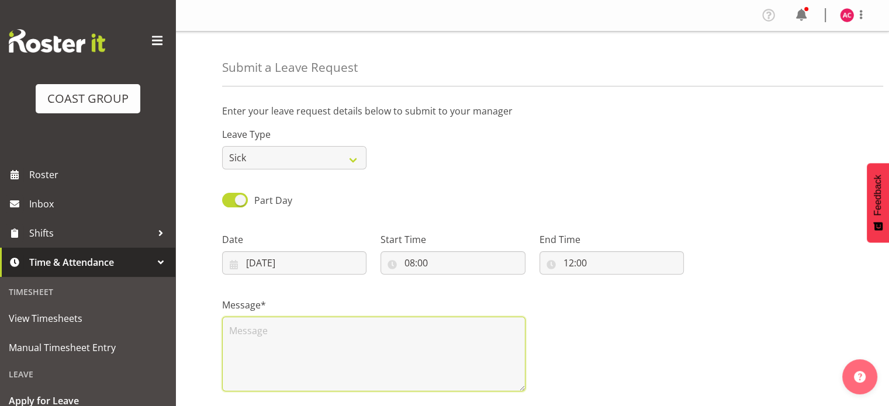
click at [304, 340] on textarea at bounding box center [373, 354] width 303 height 75
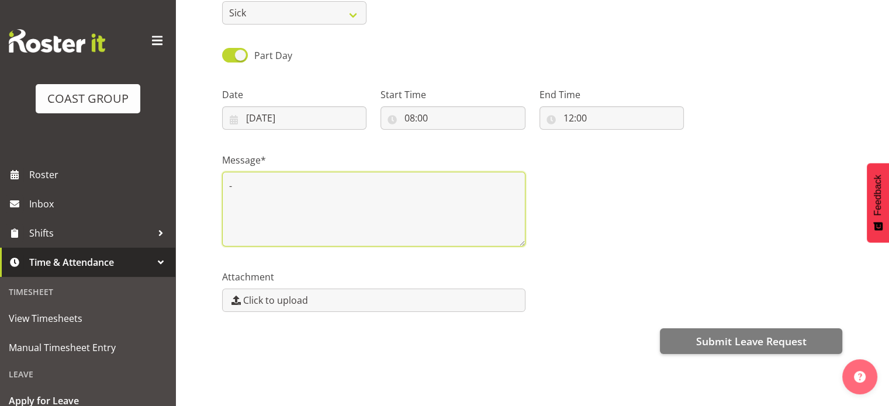
scroll to position [165, 0]
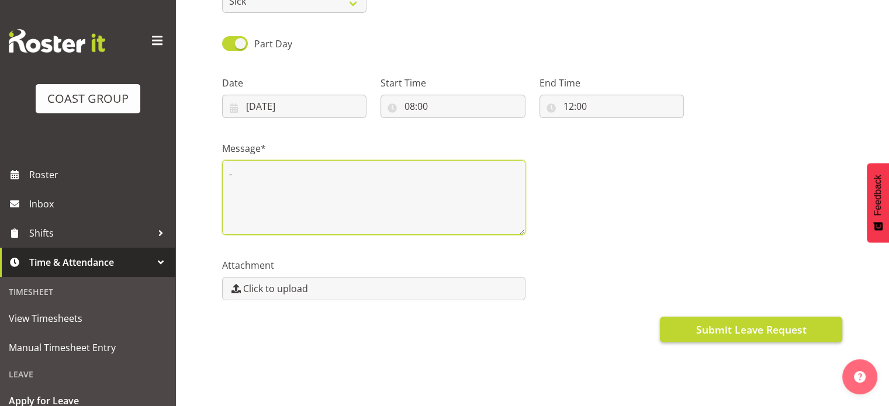
type textarea "-"
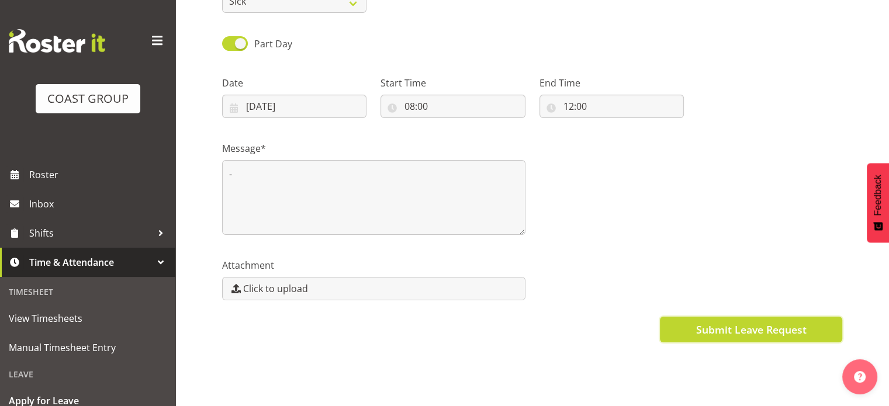
click at [699, 324] on span "Submit Leave Request" at bounding box center [750, 329] width 110 height 15
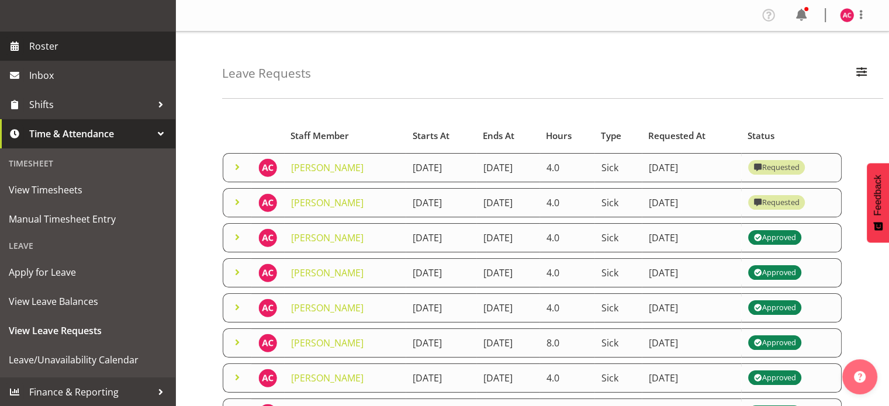
scroll to position [128, 0]
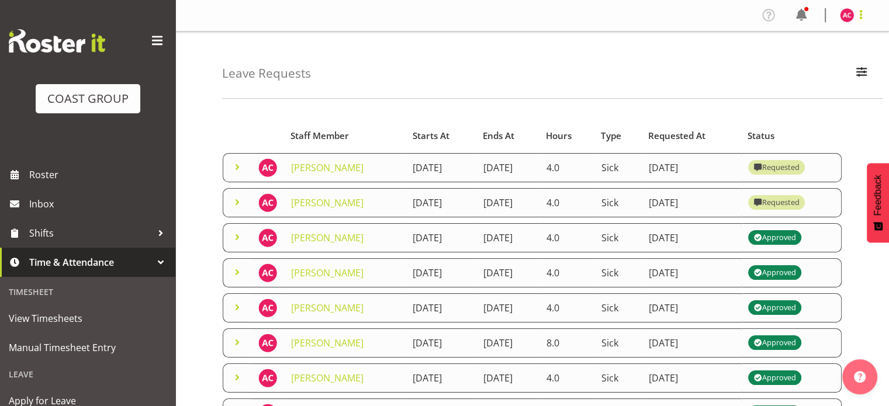
click at [860, 15] on span at bounding box center [861, 15] width 14 height 14
click at [796, 60] on link "Log Out" at bounding box center [812, 61] width 112 height 21
